Goal: Task Accomplishment & Management: Manage account settings

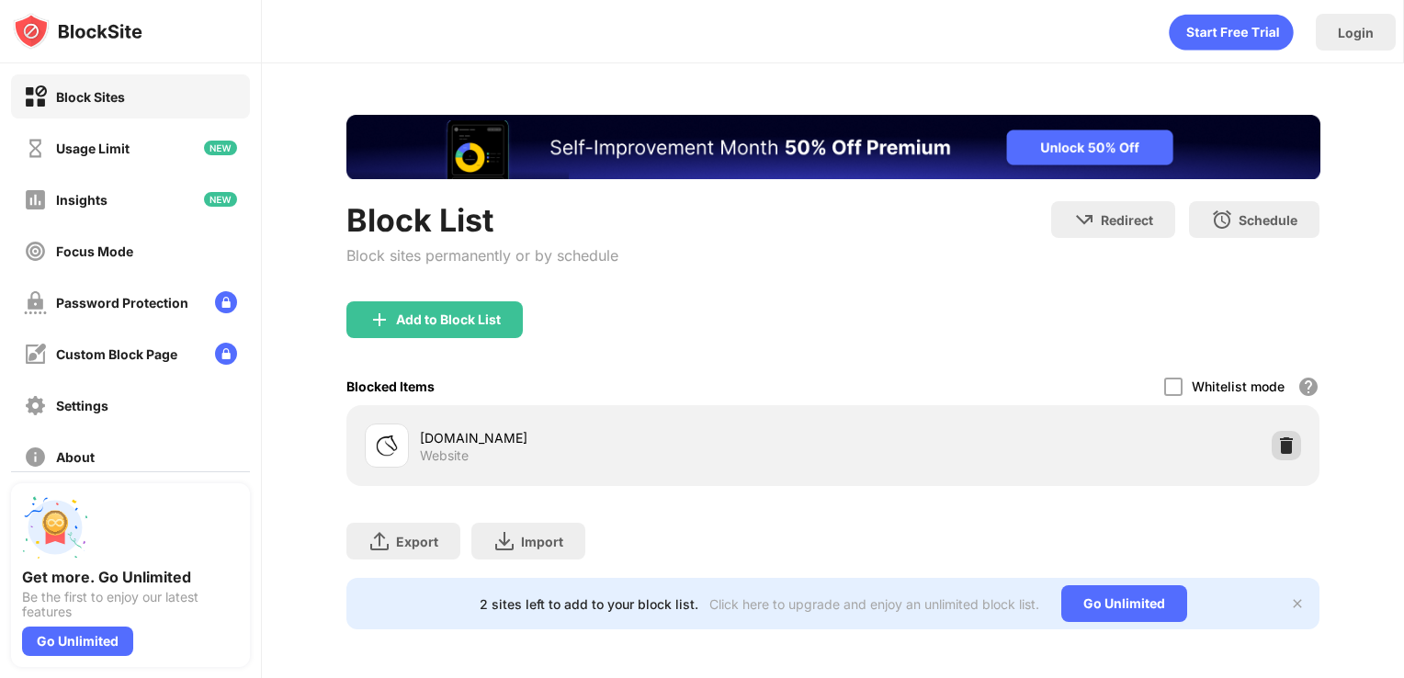
click at [1277, 443] on img at bounding box center [1286, 445] width 18 height 18
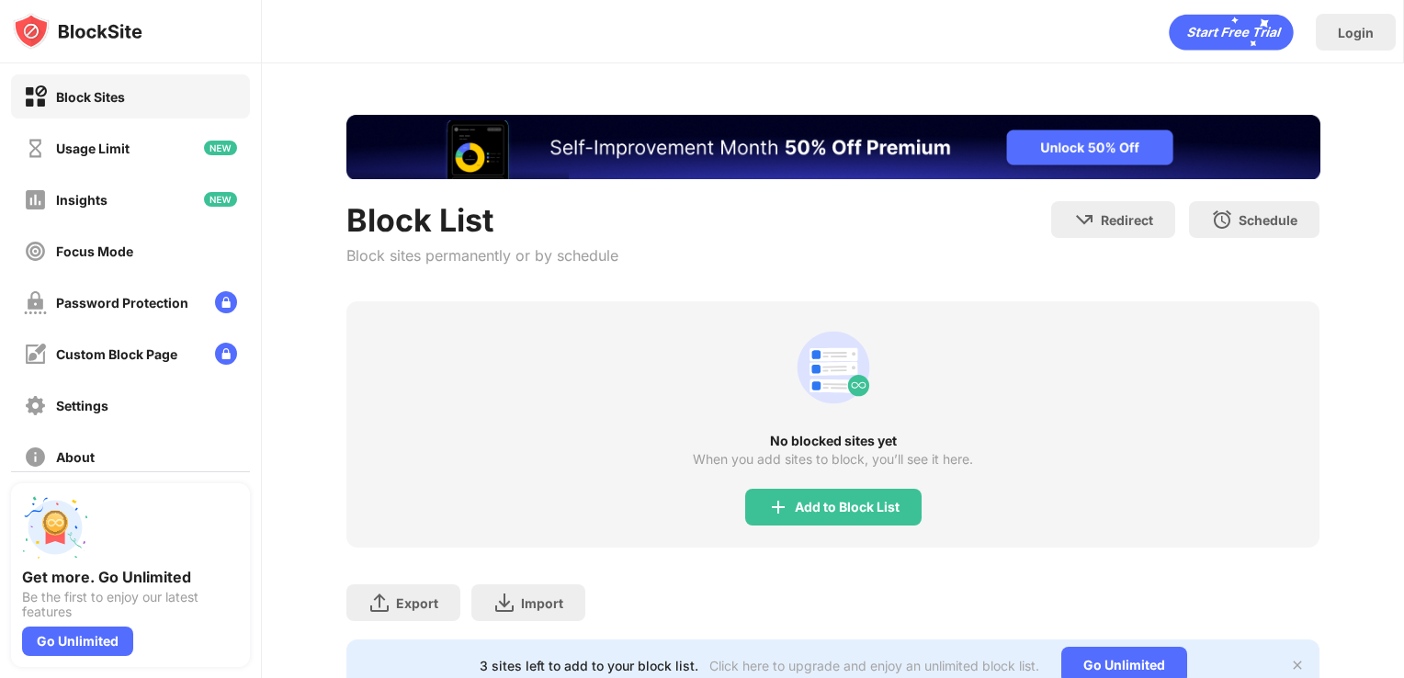
click at [810, 502] on div "Add to Block List" at bounding box center [847, 507] width 105 height 15
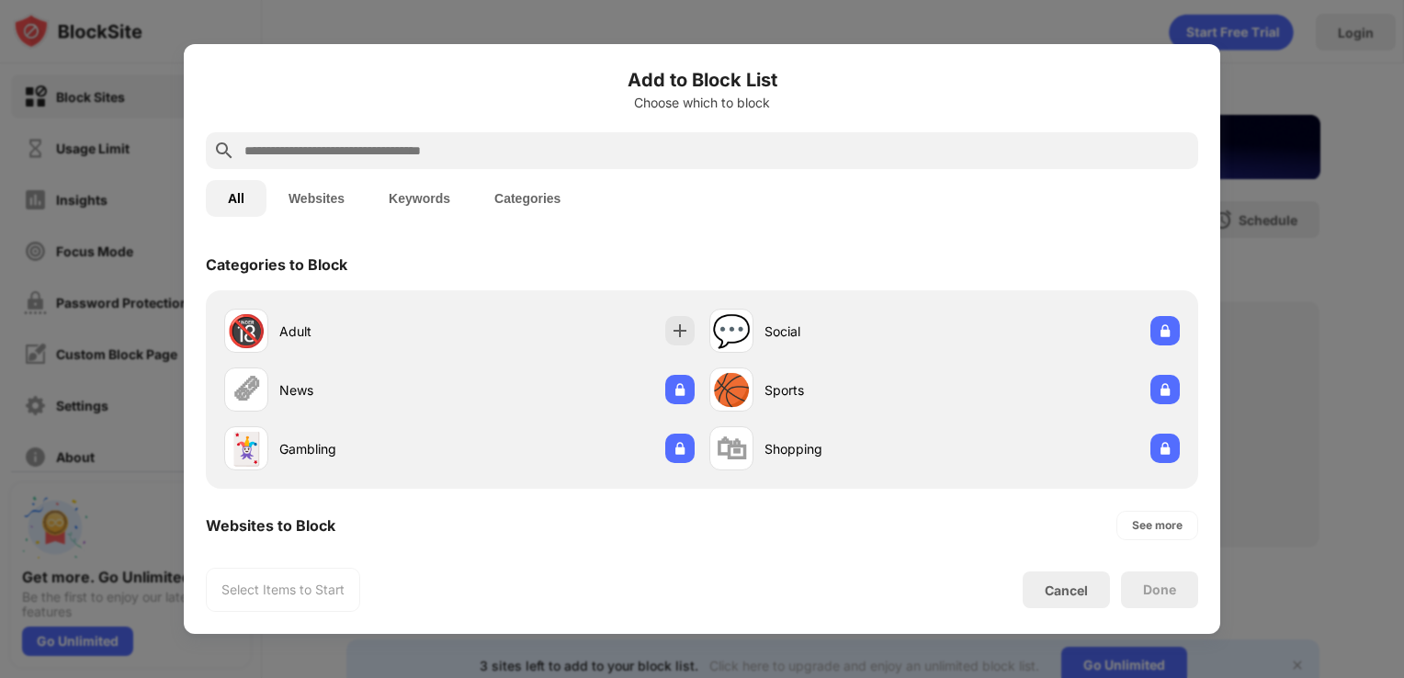
click at [477, 160] on input "text" at bounding box center [717, 151] width 948 height 22
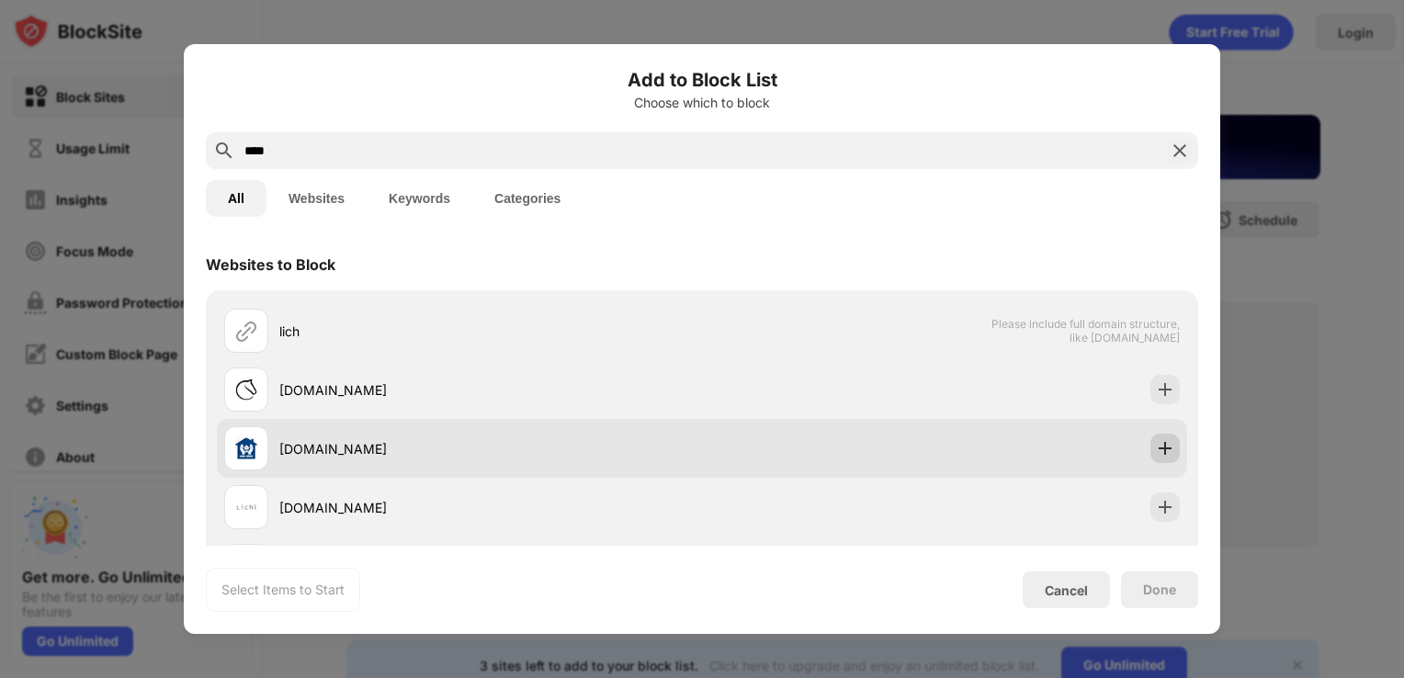
type input "****"
click at [1156, 441] on img at bounding box center [1165, 448] width 18 height 18
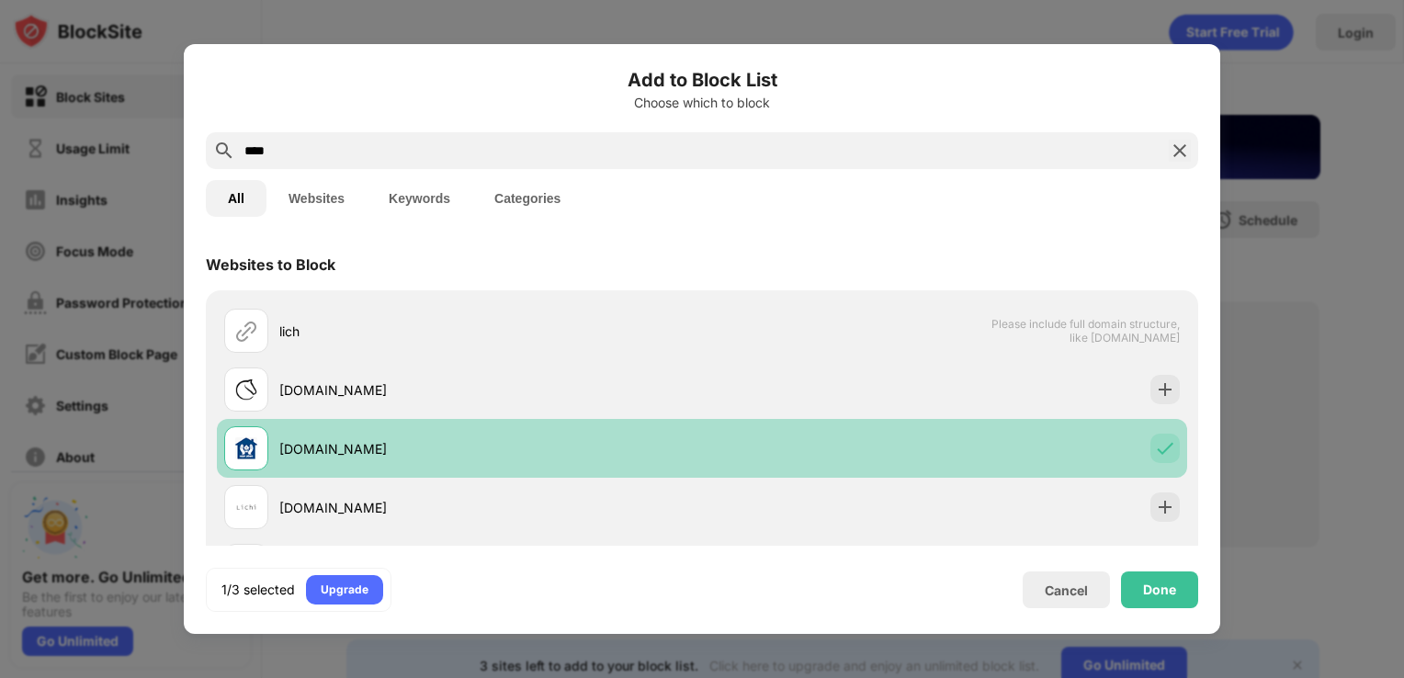
click at [1136, 453] on div "[DOMAIN_NAME]" at bounding box center [702, 448] width 970 height 59
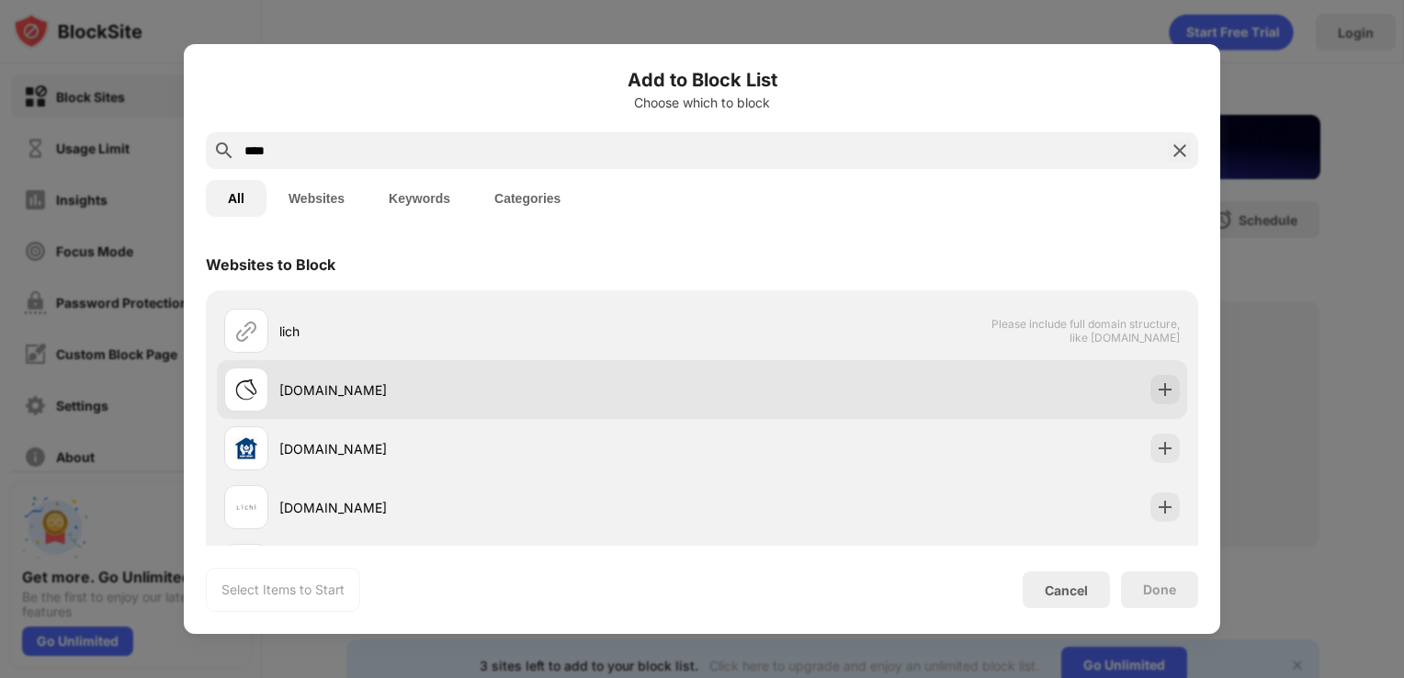
click at [1161, 403] on div "[DOMAIN_NAME]" at bounding box center [702, 389] width 970 height 59
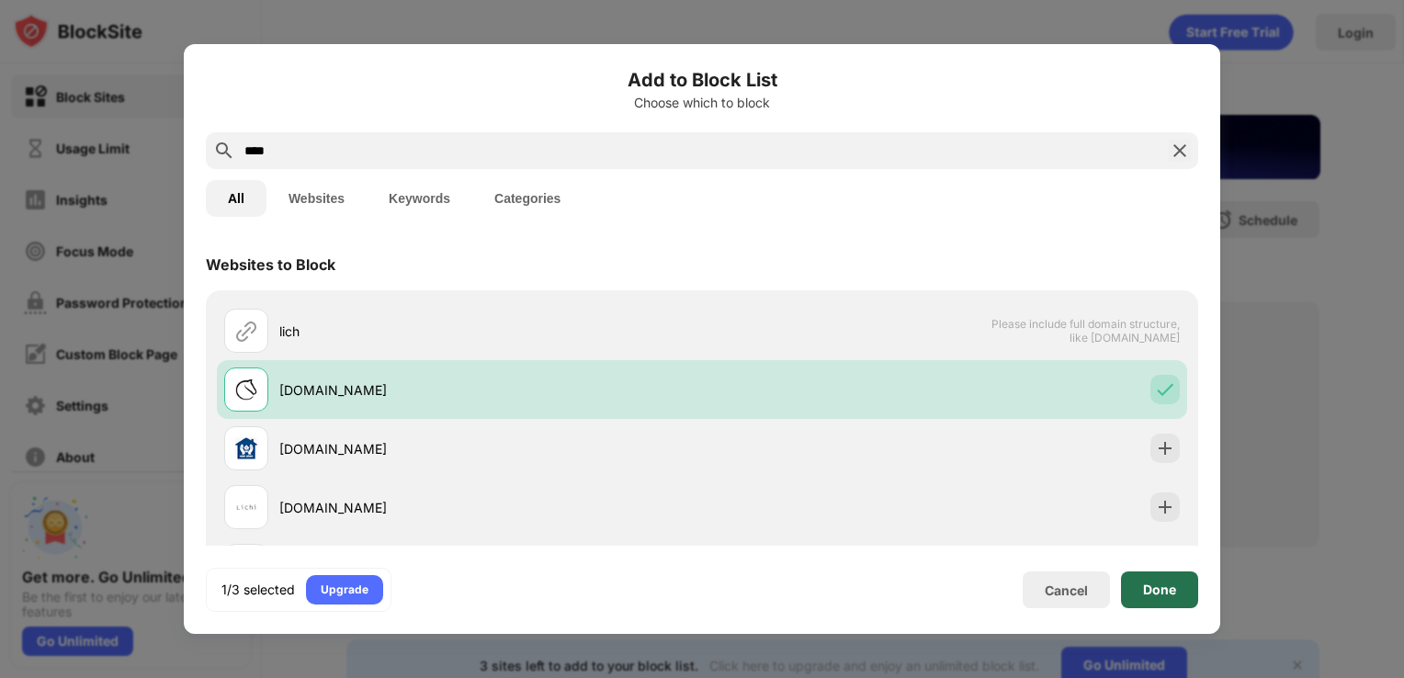
click at [1152, 598] on div "Done" at bounding box center [1159, 589] width 77 height 37
